Goal: Information Seeking & Learning: Learn about a topic

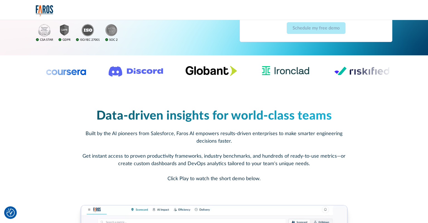
scroll to position [88, 0]
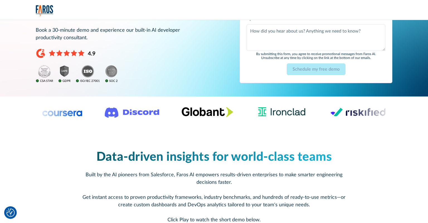
click at [41, 8] on img "home" at bounding box center [45, 10] width 18 height 11
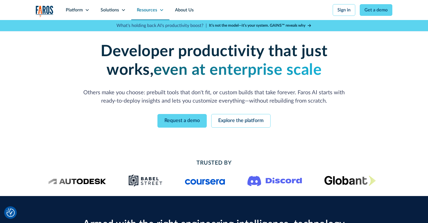
click at [149, 9] on div "Resources" at bounding box center [147, 10] width 20 height 7
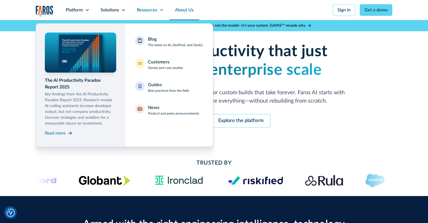
click at [182, 9] on link "About Us" at bounding box center [184, 10] width 30 height 20
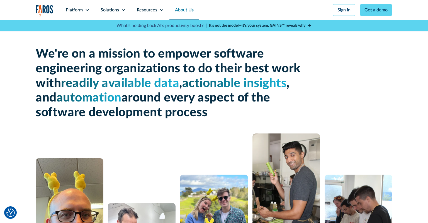
click at [366, 114] on div "We're on a mission to empower software engineering organizations to do their be…" at bounding box center [214, 84] width 356 height 74
click at [348, 9] on link "Sign in" at bounding box center [344, 10] width 23 height 12
click at [121, 12] on icon at bounding box center [123, 10] width 4 height 4
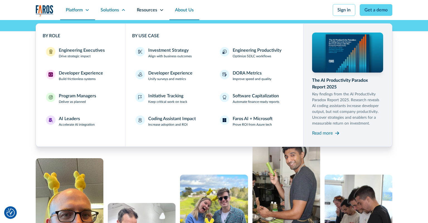
click at [73, 9] on div "Platform" at bounding box center [74, 10] width 17 height 7
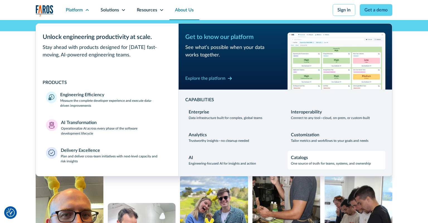
click at [304, 165] on p "One source of truth for teams, systems, and ownership" at bounding box center [331, 163] width 80 height 5
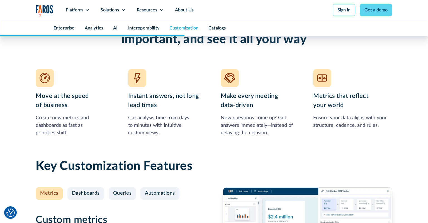
scroll to position [1952, 0]
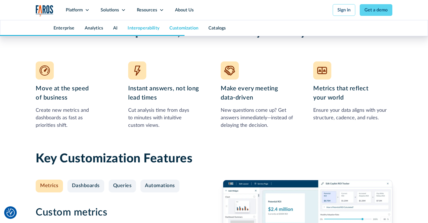
click at [143, 29] on link "Interoperability" at bounding box center [144, 28] width 32 height 4
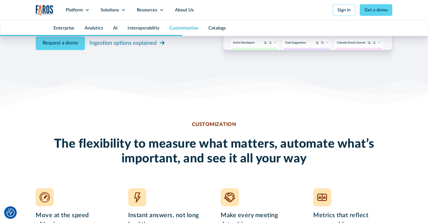
click at [121, 31] on div "AI" at bounding box center [115, 28] width 14 height 16
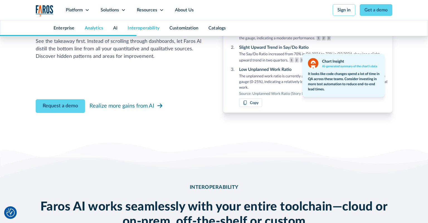
click at [86, 28] on link "Analytics" at bounding box center [94, 28] width 18 height 4
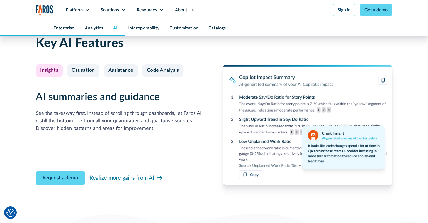
click at [78, 29] on div "Enterprise" at bounding box center [58, 28] width 44 height 16
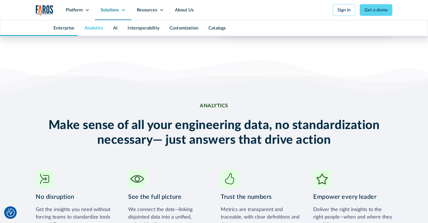
scroll to position [738, 0]
click at [139, 10] on div "Resources" at bounding box center [147, 10] width 20 height 7
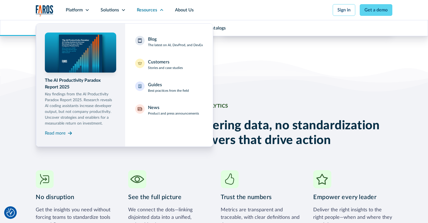
click at [321, 52] on nav "The AI Productivity Paradox Report 2025 Key findings from the AI Productivity P…" at bounding box center [214, 83] width 356 height 127
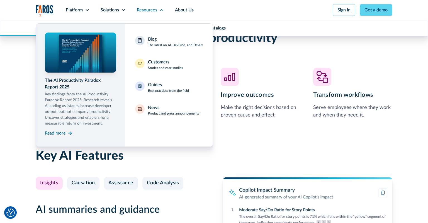
scroll to position [1385, 0]
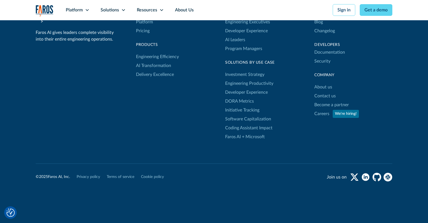
scroll to position [2844, 0]
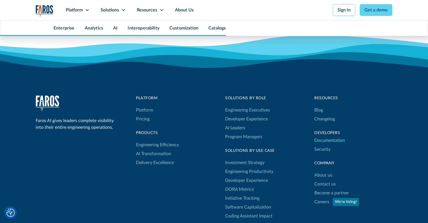
click at [331, 136] on link "Documentation" at bounding box center [329, 140] width 31 height 9
click at [319, 198] on link "Careers" at bounding box center [321, 202] width 15 height 9
click at [322, 189] on link "Become a partner" at bounding box center [331, 193] width 35 height 9
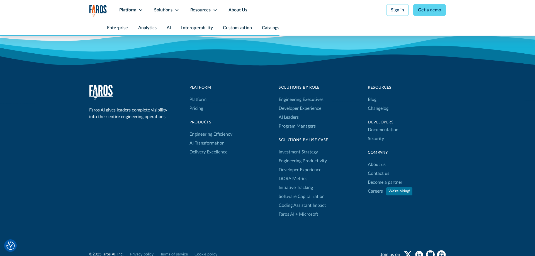
scroll to position [2854, 0]
click at [373, 138] on link "Security" at bounding box center [376, 139] width 16 height 9
click at [377, 131] on link "Documentation" at bounding box center [383, 130] width 31 height 9
click at [379, 108] on link "Changelog" at bounding box center [378, 108] width 21 height 9
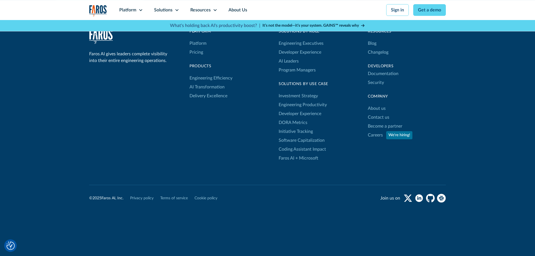
scroll to position [5168, 0]
click at [205, 199] on link "Cookie policy" at bounding box center [205, 199] width 23 height 6
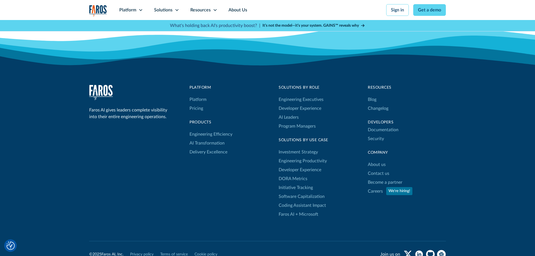
scroll to position [825, 0]
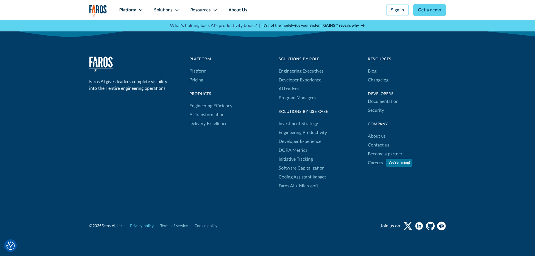
click at [136, 224] on link "Privacy policy" at bounding box center [141, 227] width 23 height 6
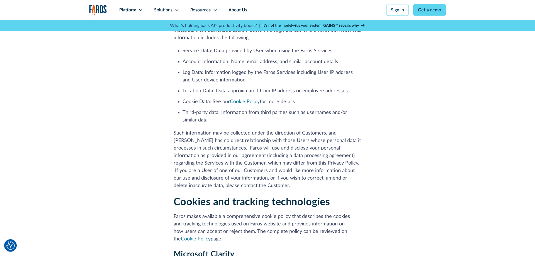
scroll to position [625, 0]
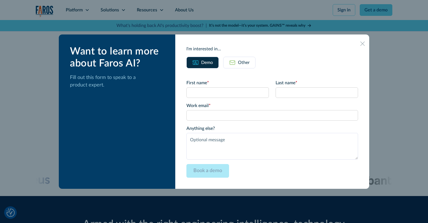
click at [363, 45] on icon at bounding box center [362, 43] width 4 height 4
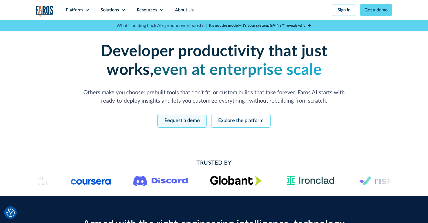
click at [180, 119] on link "Request a demo" at bounding box center [181, 121] width 49 height 14
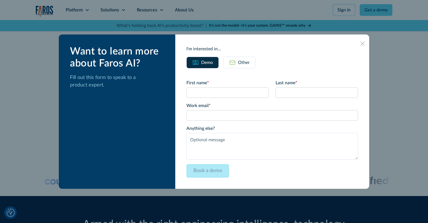
click at [363, 46] on icon at bounding box center [362, 43] width 4 height 4
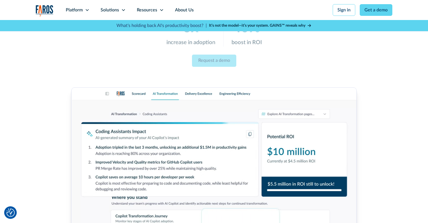
scroll to position [265, 0]
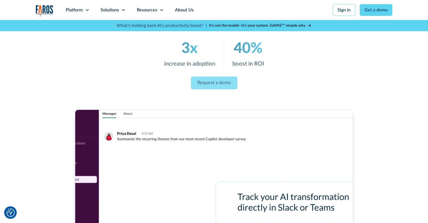
scroll to position [0, 0]
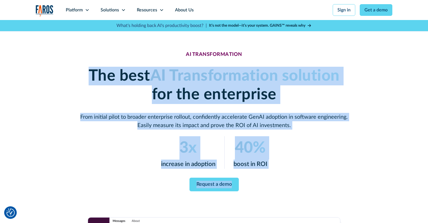
drag, startPoint x: 377, startPoint y: 97, endPoint x: 86, endPoint y: 63, distance: 292.9
copy div "The best AI Transformation solution for the enterprise From initial pilot to br…"
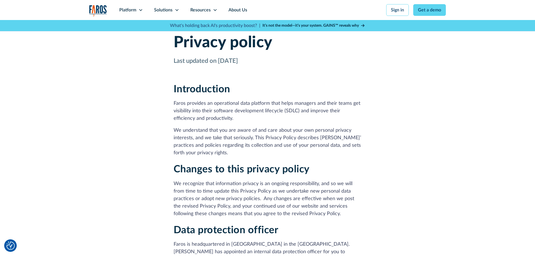
scroll to position [625, 0]
